Goal: Answer question/provide support

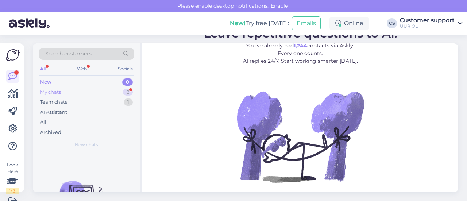
click at [85, 92] on div "My chats 2" at bounding box center [87, 92] width 96 height 10
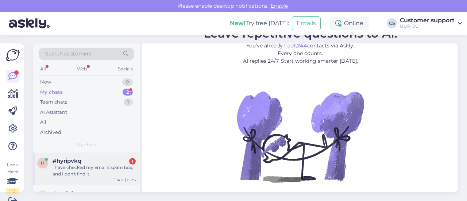
click at [104, 177] on div "i have checked my email's spam box, and I don't find it." at bounding box center [94, 170] width 83 height 13
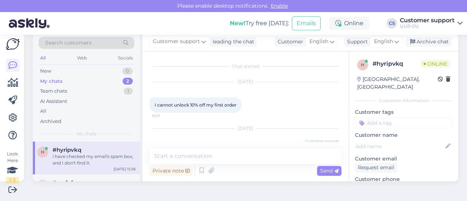
scroll to position [76, 0]
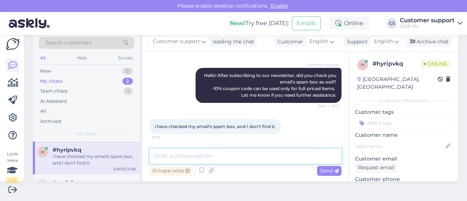
click at [199, 151] on textarea at bounding box center [246, 156] width 192 height 15
click at [207, 154] on textarea at bounding box center [246, 156] width 192 height 15
type textarea "H"
type textarea "P"
paste textarea "Select 5EW3H7GE 5ew3h7ge"
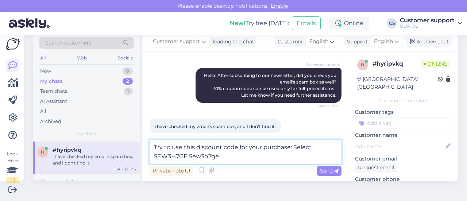
click at [209, 156] on textarea "Try to use this discount code for your purchase: Select 5EW3H7GE 5ew3h7ge" at bounding box center [246, 152] width 192 height 24
click at [299, 148] on textarea "Try to use this discount code for your purchase: Select 5EW3H7GE" at bounding box center [246, 152] width 192 height 24
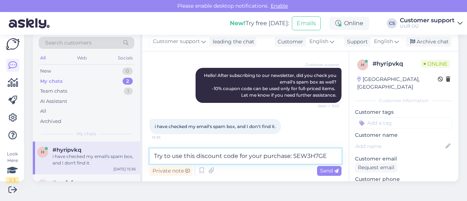
click at [309, 155] on textarea "Try to use this discount code for your purchase: 5EW3H7GE" at bounding box center [246, 156] width 192 height 15
type textarea "Try to use this discount code for your purchase: 5EW3H7GE"
click at [303, 156] on textarea "Try to use this discount code for your purchase: 5EW3H7GE" at bounding box center [246, 156] width 192 height 15
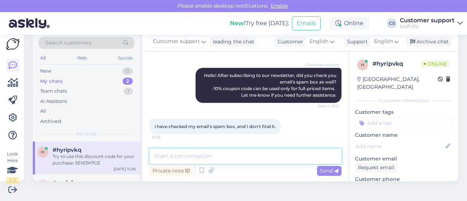
scroll to position [123, 0]
